Goal: Navigation & Orientation: Go to known website

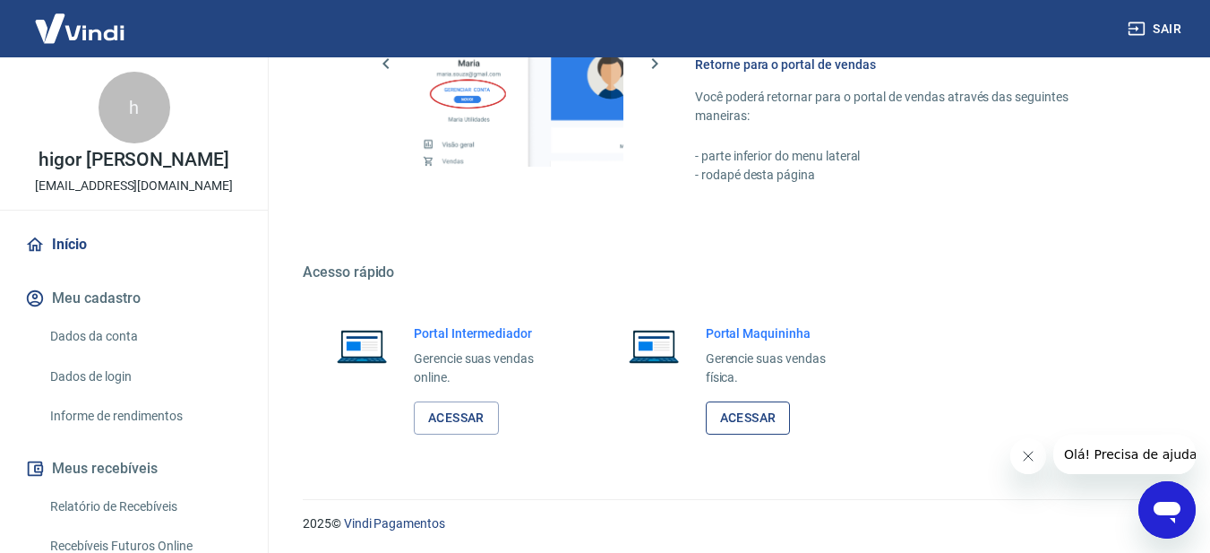
scroll to position [1078, 0]
click at [430, 410] on link "Acessar" at bounding box center [456, 415] width 85 height 33
